Goal: Task Accomplishment & Management: Complete application form

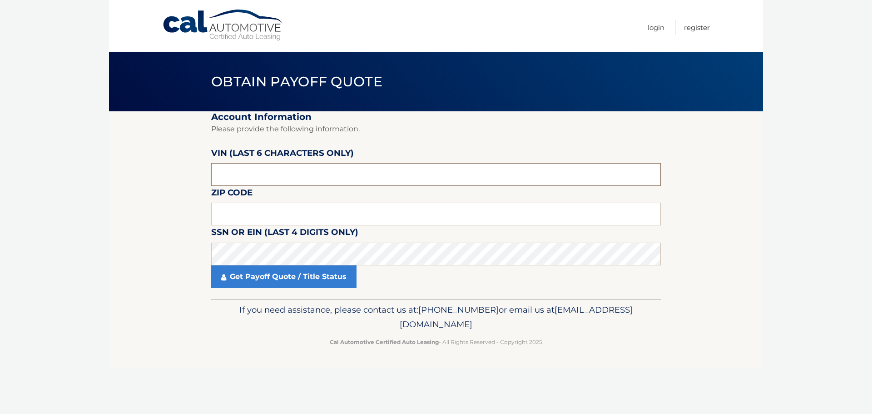
click at [236, 177] on input "text" at bounding box center [435, 174] width 449 height 23
drag, startPoint x: 236, startPoint y: 177, endPoint x: 199, endPoint y: 177, distance: 36.8
click at [199, 177] on section "Account Information Please provide the following information. VIN (last 6 chara…" at bounding box center [436, 204] width 654 height 187
type input "164400"
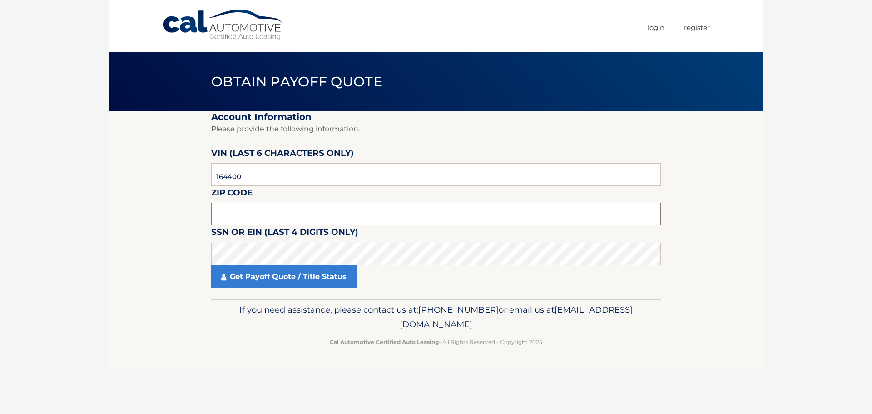
click at [241, 218] on input "text" at bounding box center [435, 213] width 449 height 23
type input "11581"
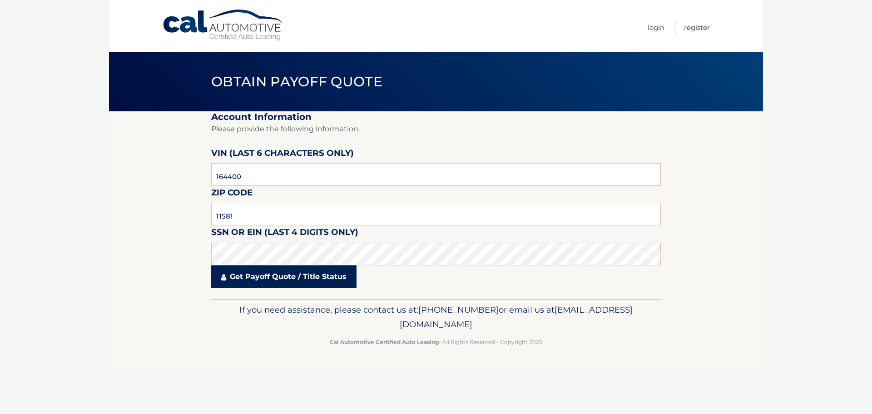
click at [239, 272] on link "Get Payoff Quote / Title Status" at bounding box center [283, 276] width 145 height 23
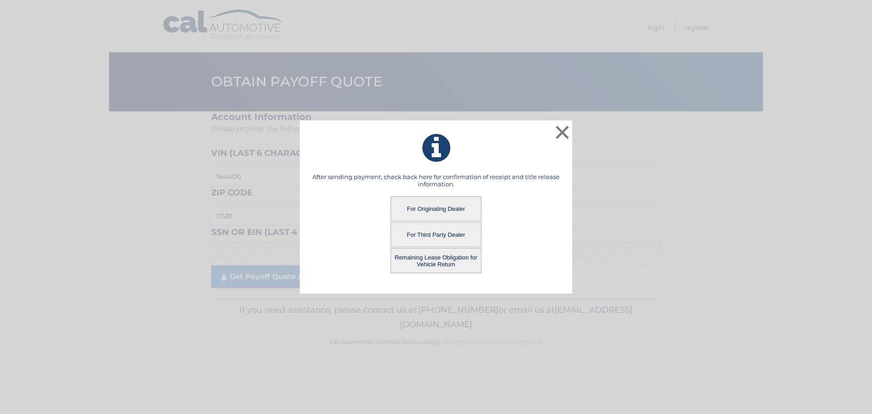
click at [418, 206] on button "For Originating Dealer" at bounding box center [435, 208] width 91 height 25
click at [427, 204] on button "For Originating Dealer" at bounding box center [435, 208] width 91 height 25
